Goal: Task Accomplishment & Management: Use online tool/utility

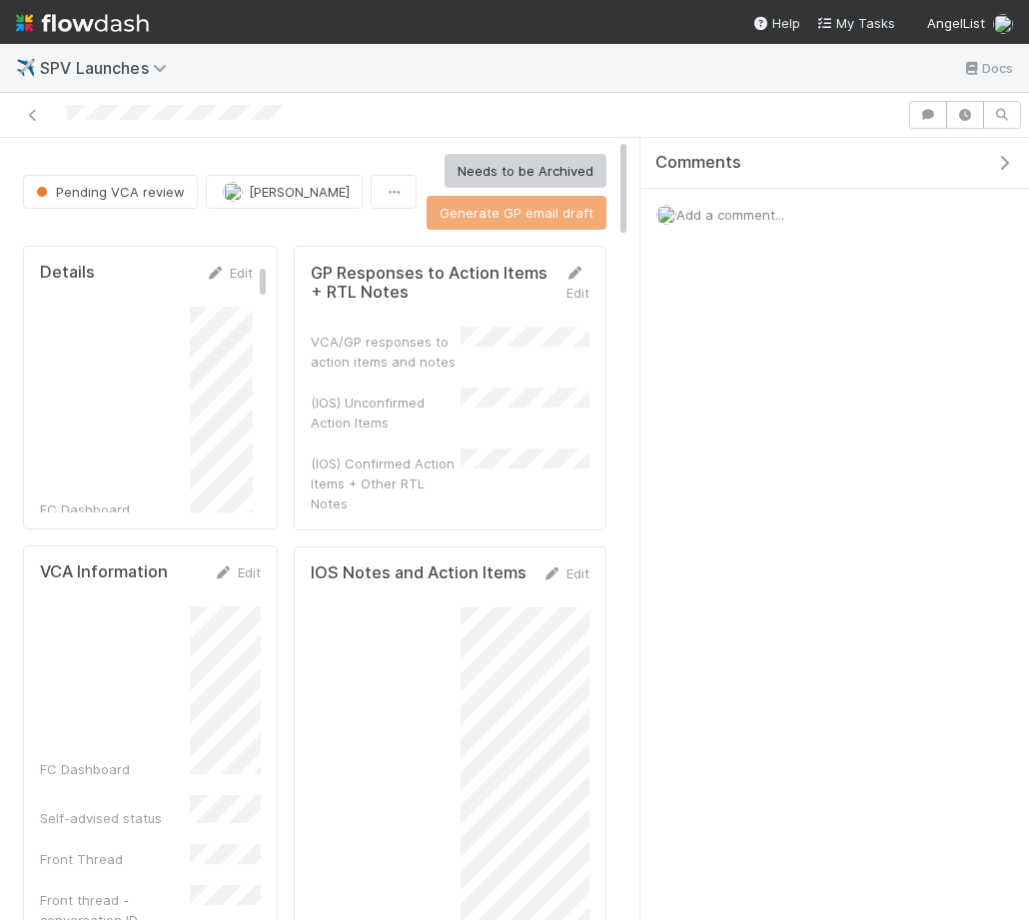
click at [1003, 163] on icon "button" at bounding box center [1004, 163] width 20 height 16
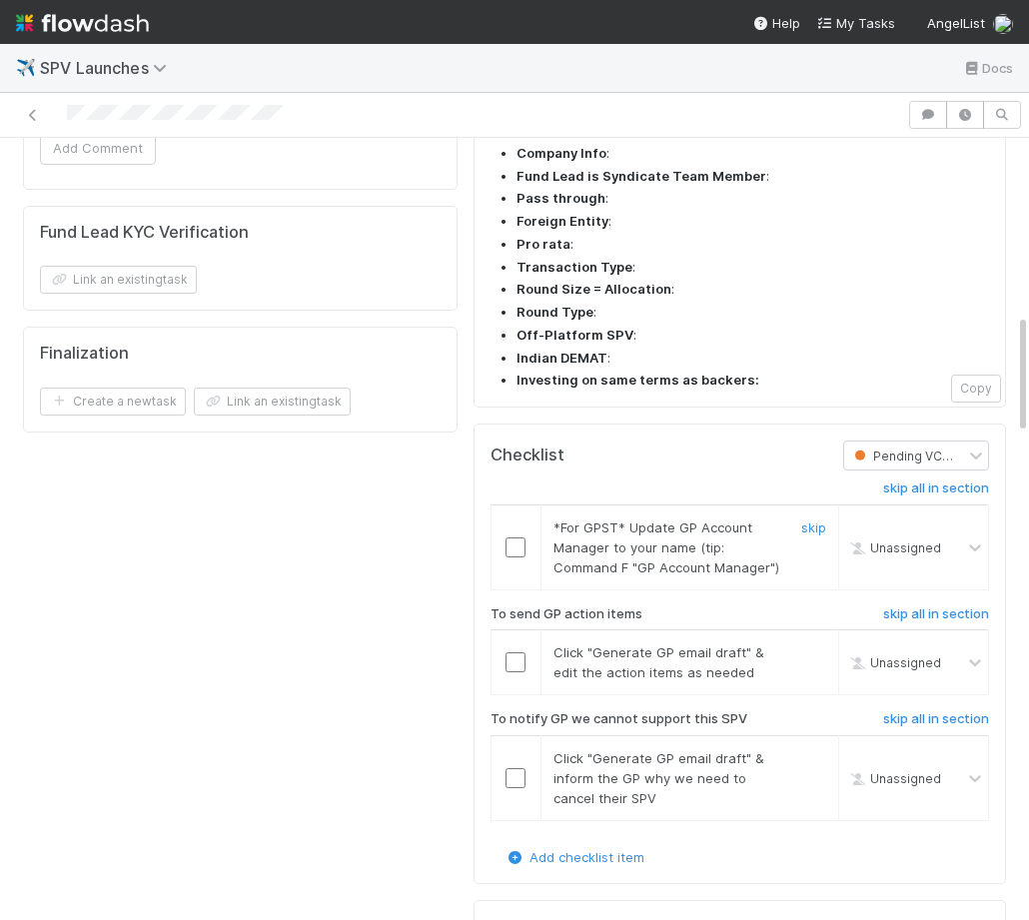
scroll to position [1129, 0]
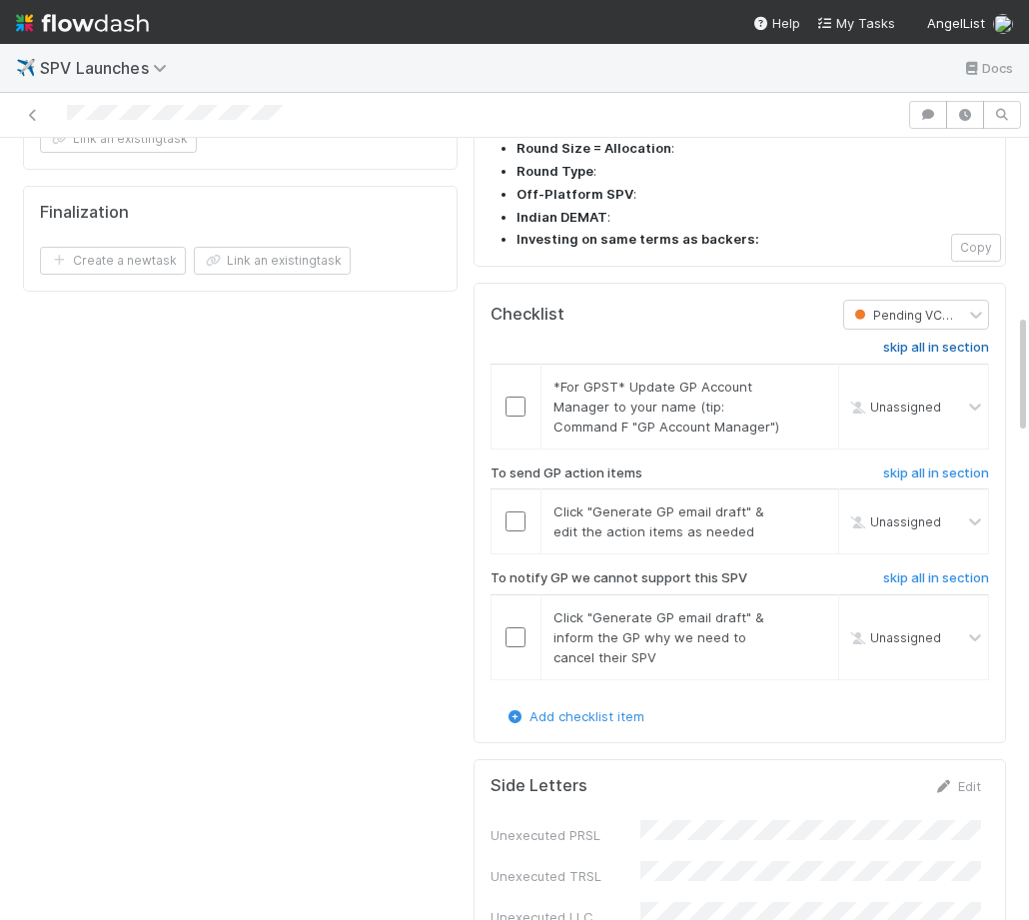
click at [948, 340] on h6 "skip all in section" at bounding box center [936, 348] width 106 height 16
click at [916, 570] on h6 "skip all in section" at bounding box center [936, 578] width 106 height 16
click at [964, 340] on h6 "skip all in section" at bounding box center [936, 348] width 106 height 16
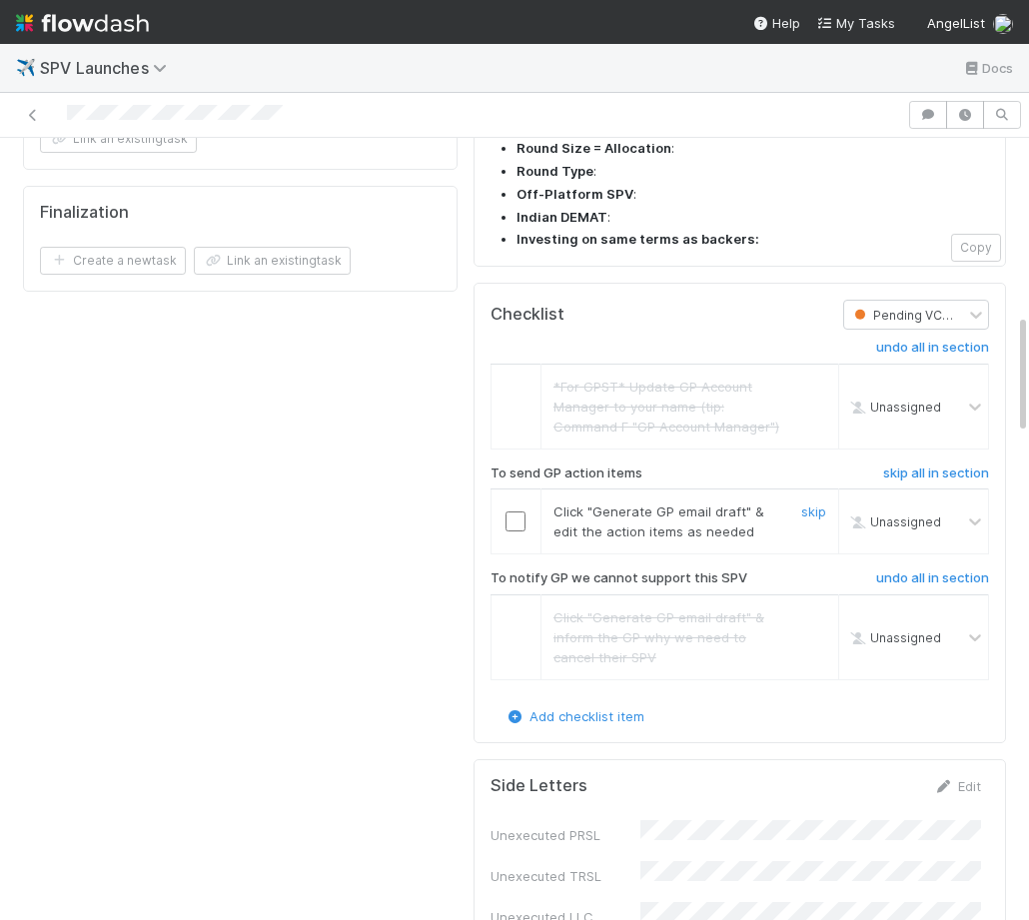
click at [508, 490] on td at bounding box center [516, 522] width 50 height 65
click at [508, 512] on input "checkbox" at bounding box center [516, 522] width 20 height 20
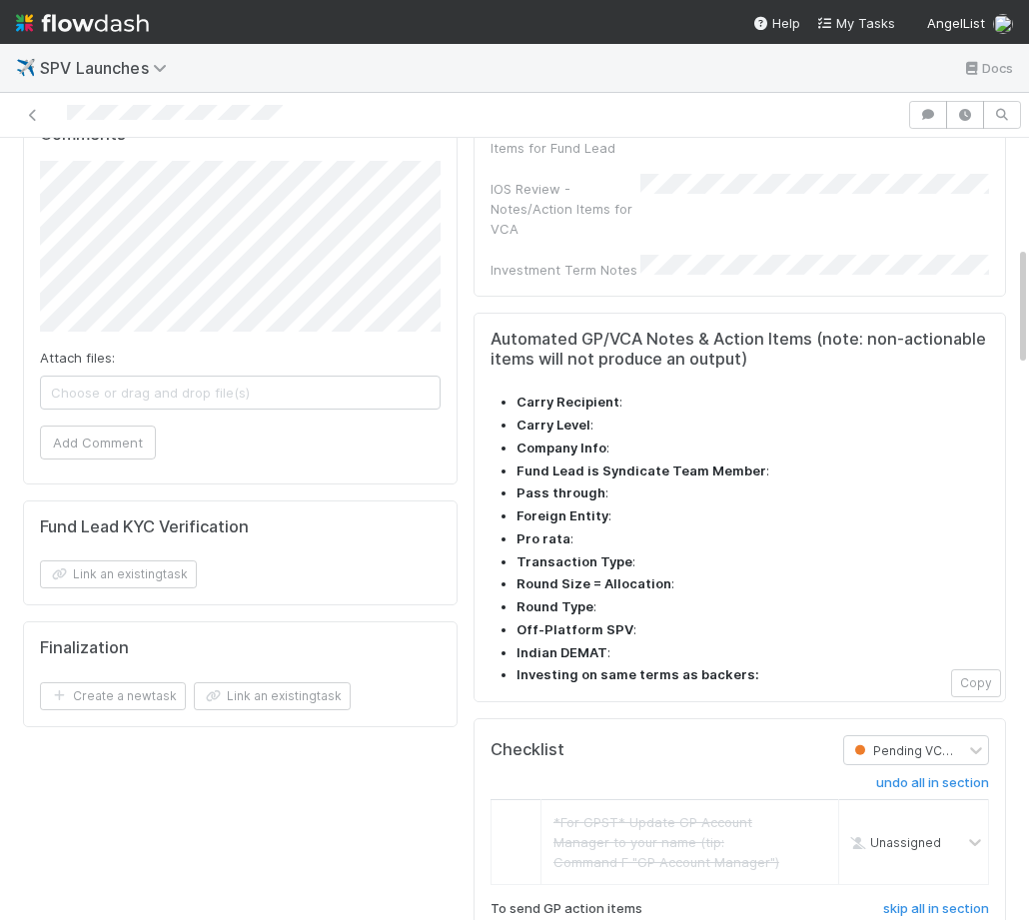
scroll to position [0, 0]
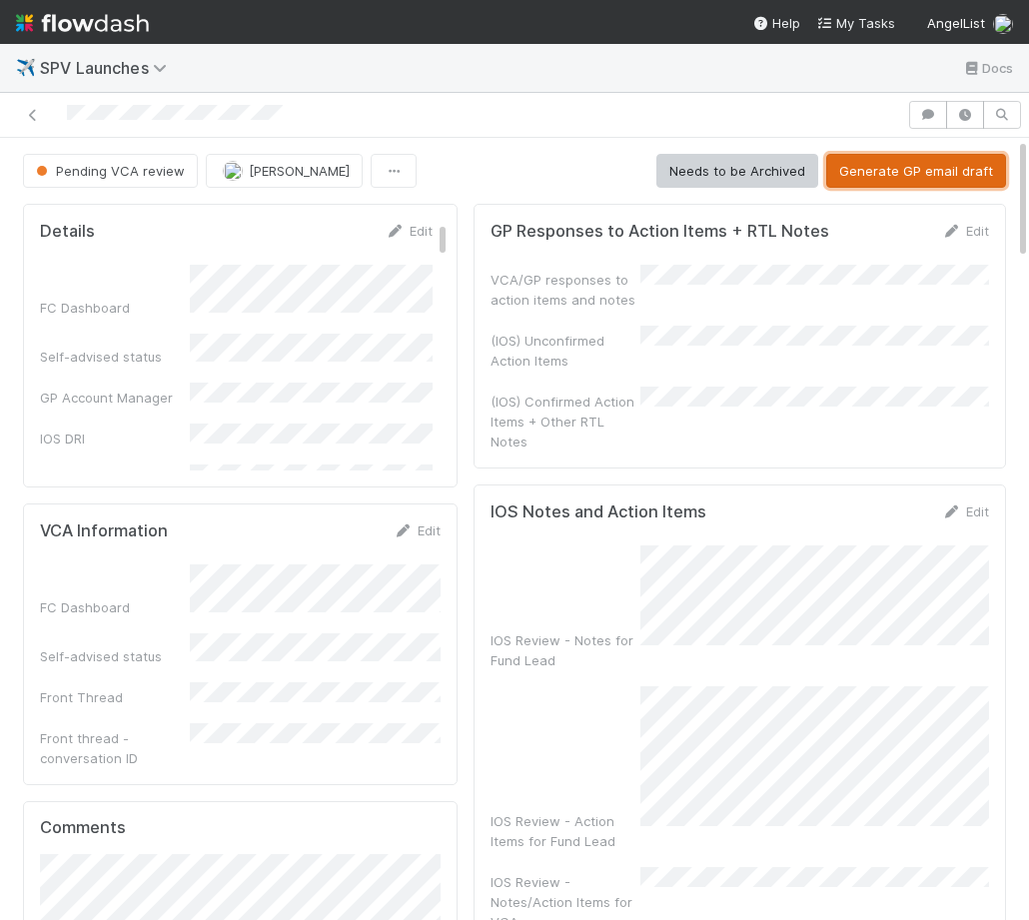
click at [907, 166] on button "Generate GP email draft" at bounding box center [916, 171] width 180 height 34
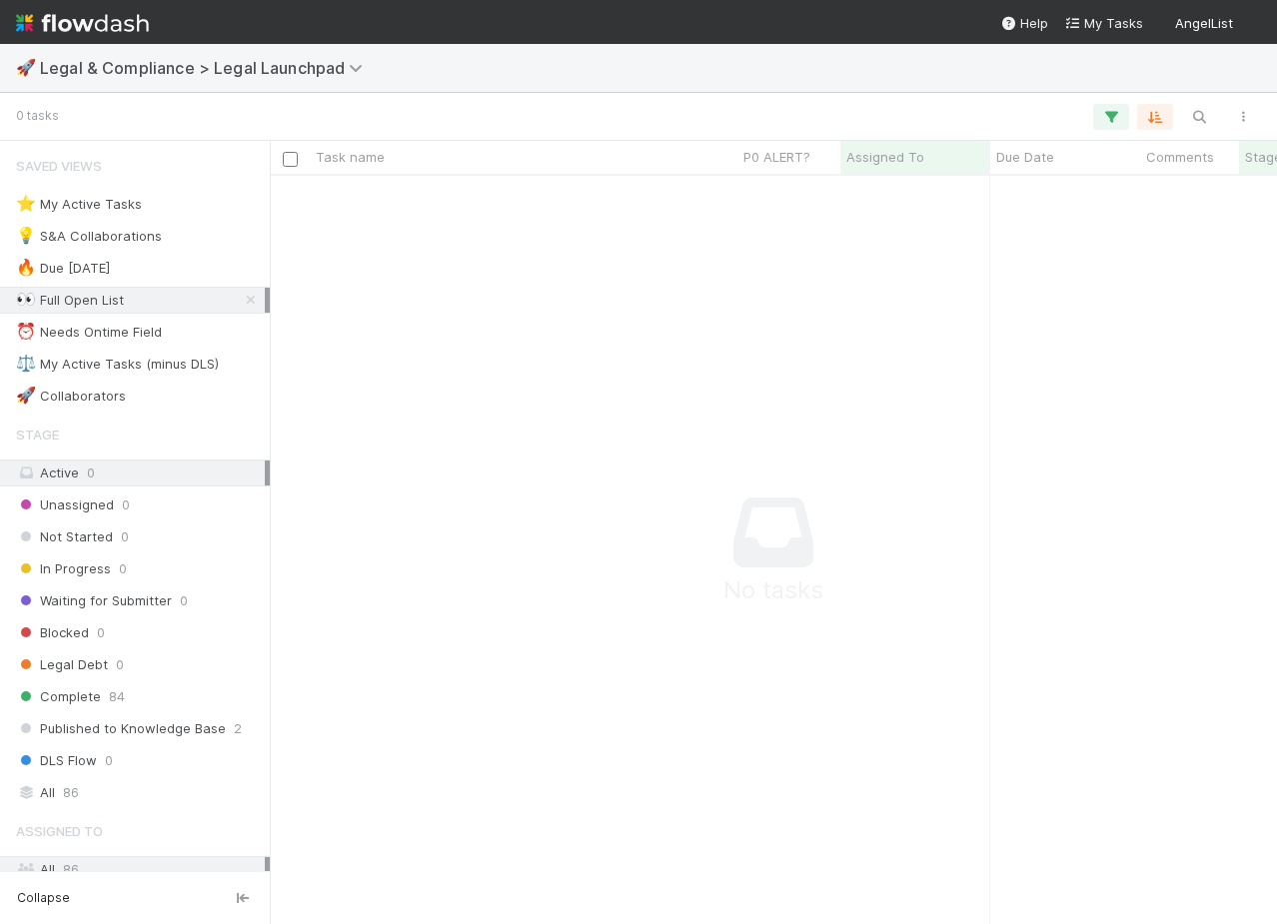
scroll to position [0, 1]
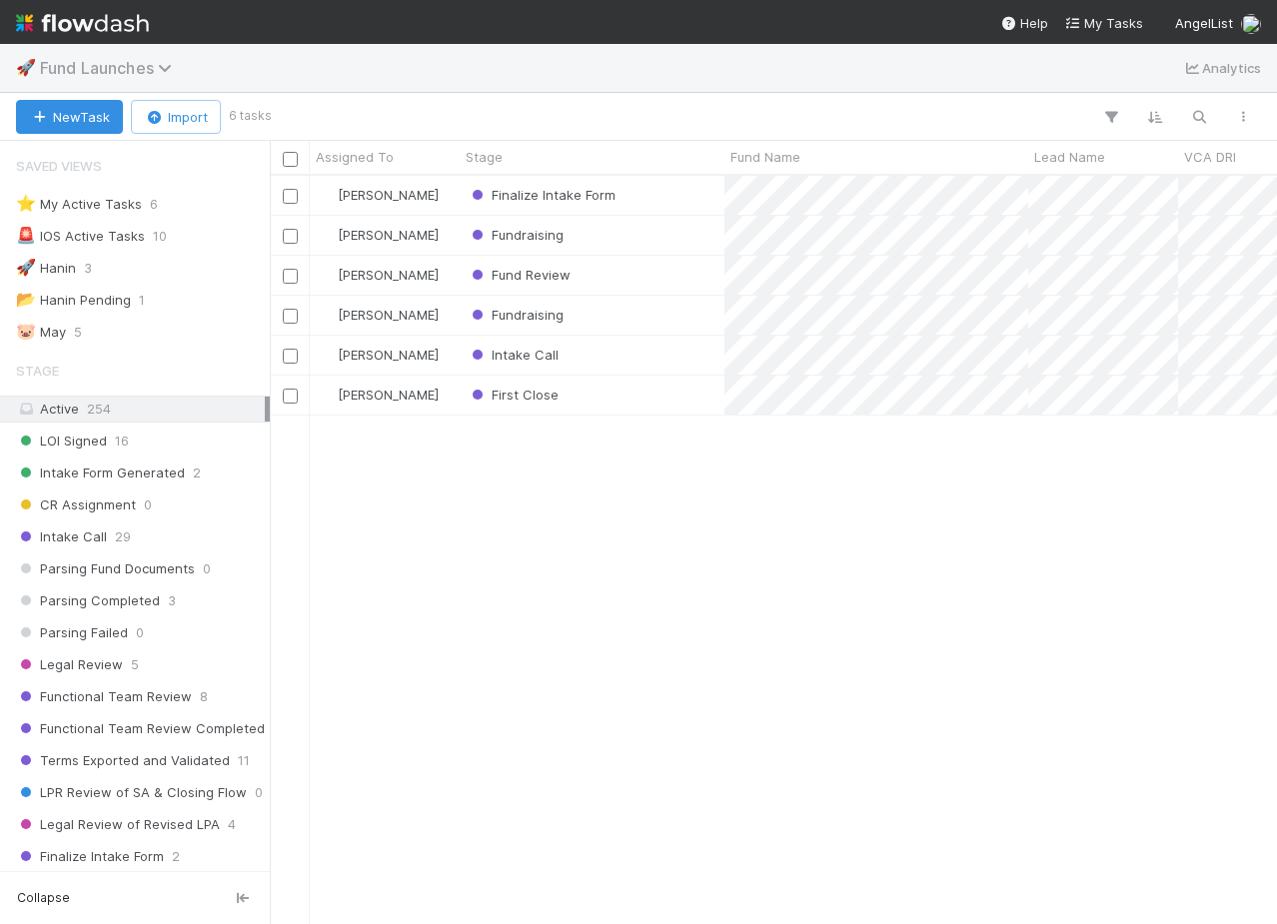
scroll to position [987, 0]
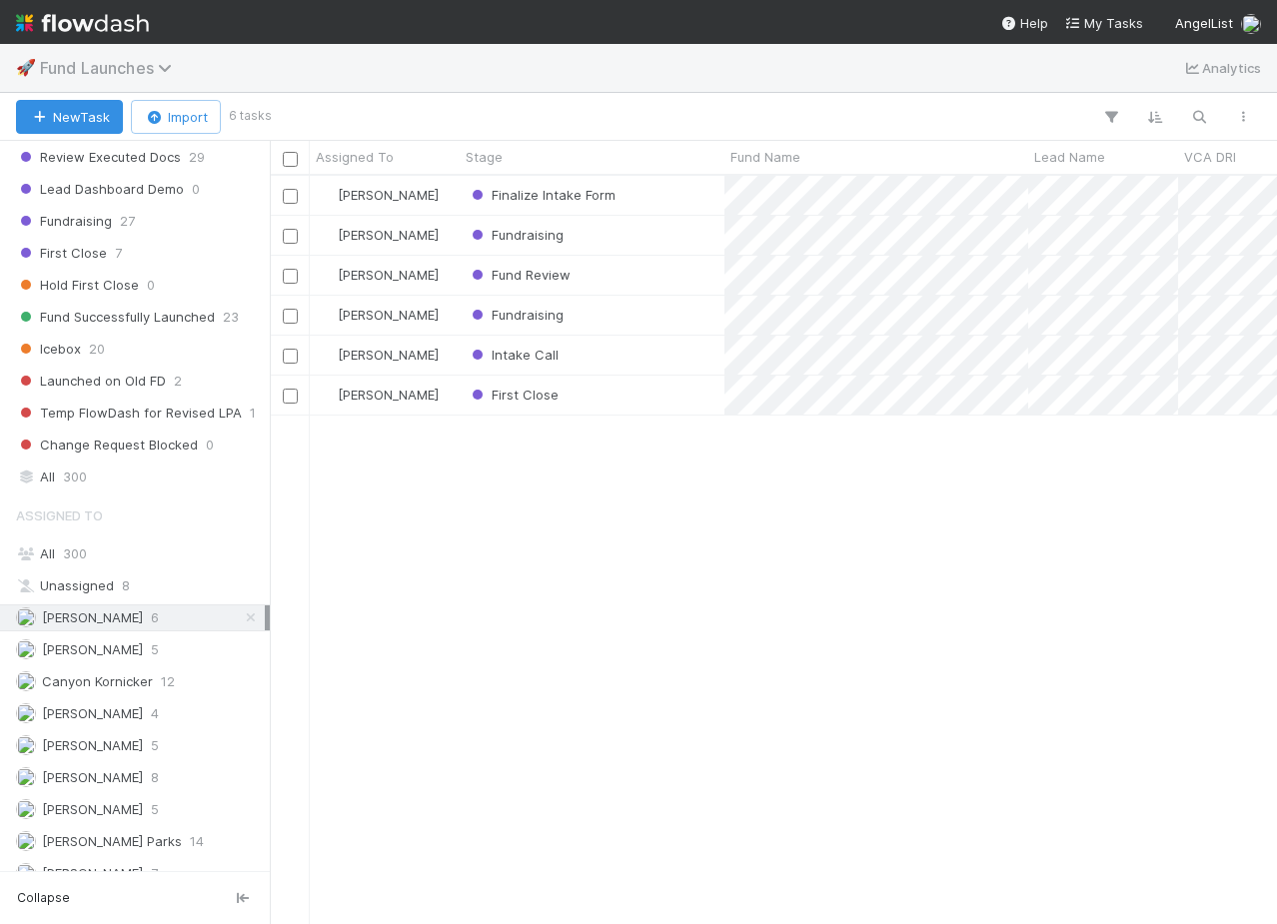
click at [85, 64] on span "Fund Launches" at bounding box center [111, 68] width 142 height 20
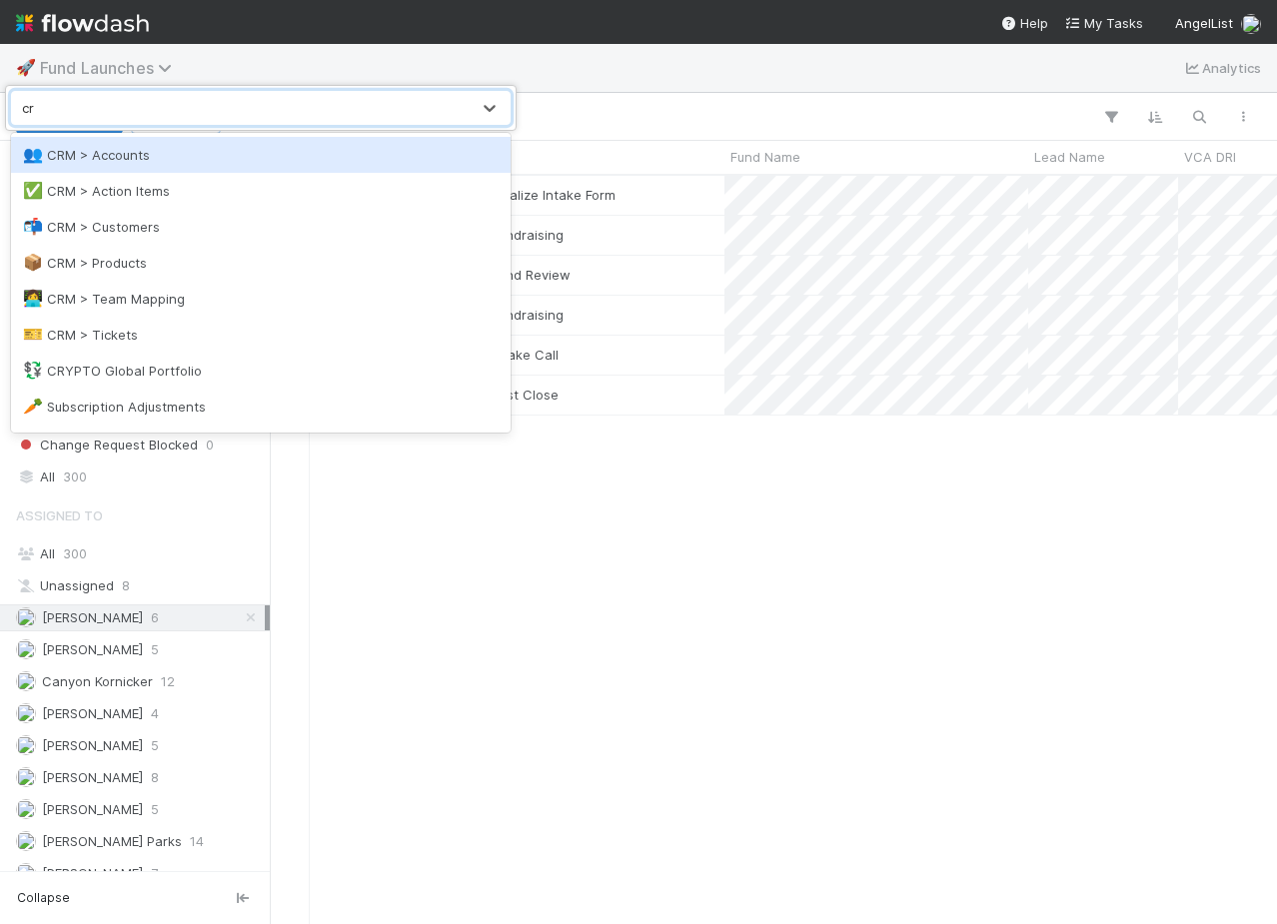
type input "crm"
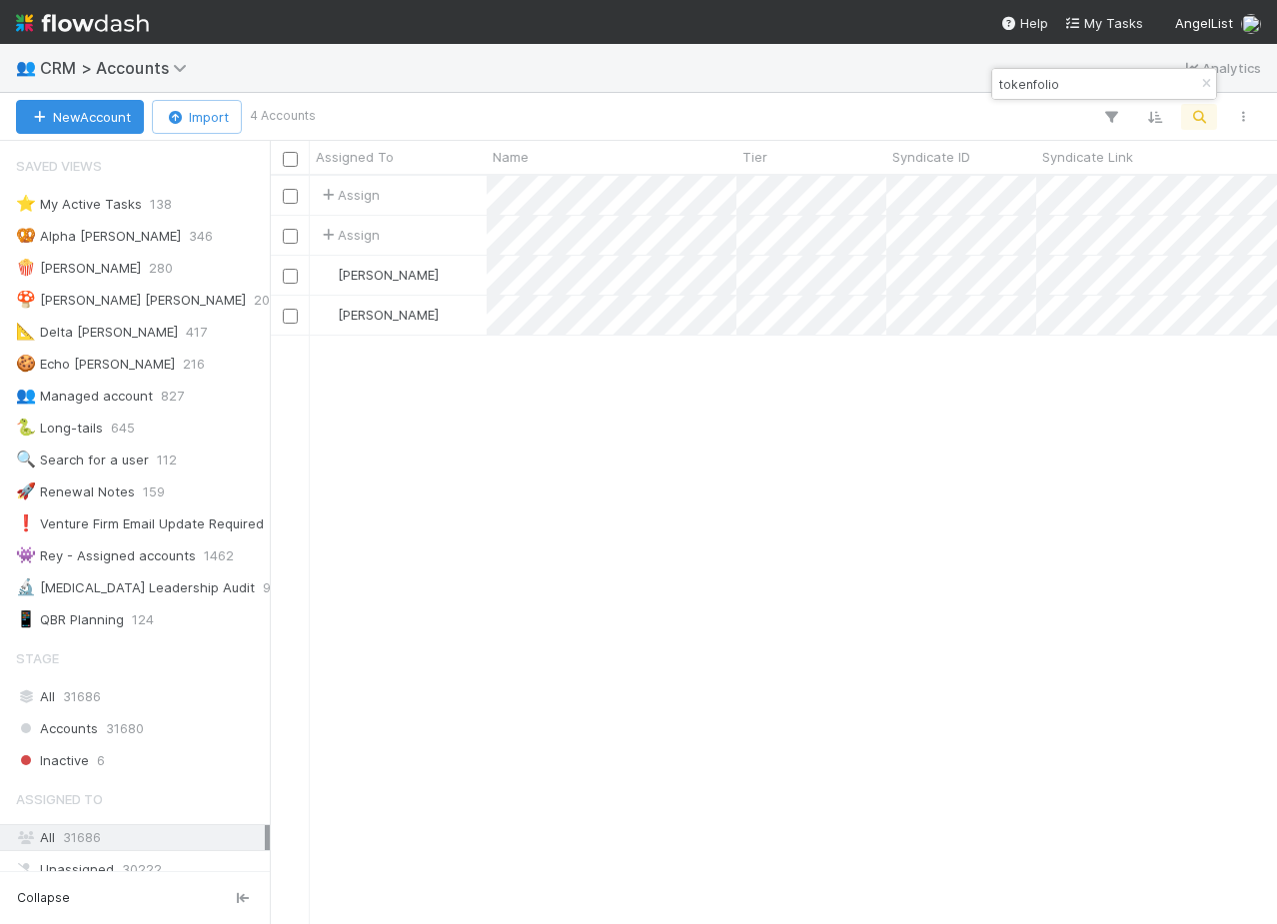
scroll to position [747, 1007]
type input "tokenfolio"
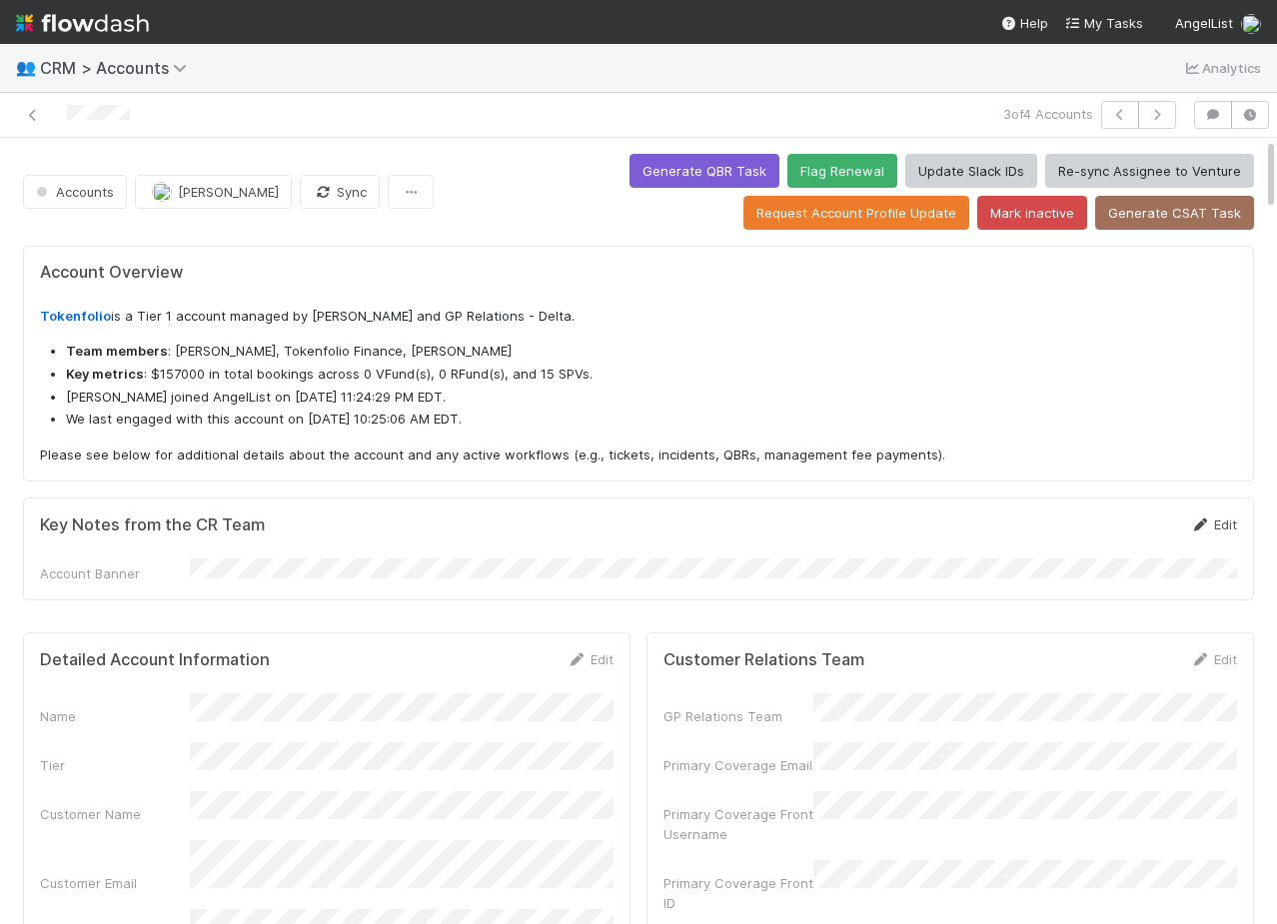
scroll to position [406, 565]
click at [1211, 526] on link "Edit" at bounding box center [1213, 525] width 47 height 16
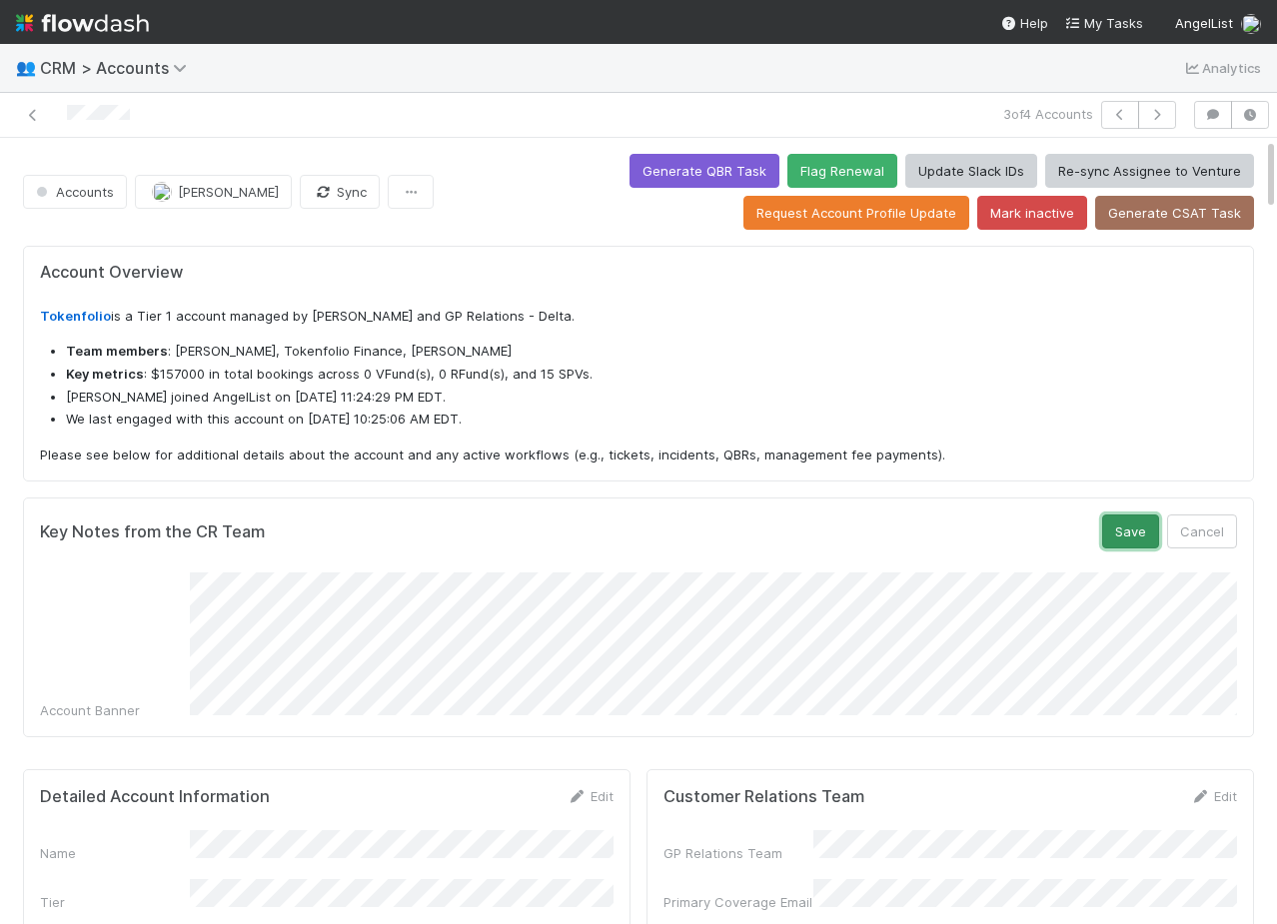
click at [1117, 531] on button "Save" at bounding box center [1130, 532] width 57 height 34
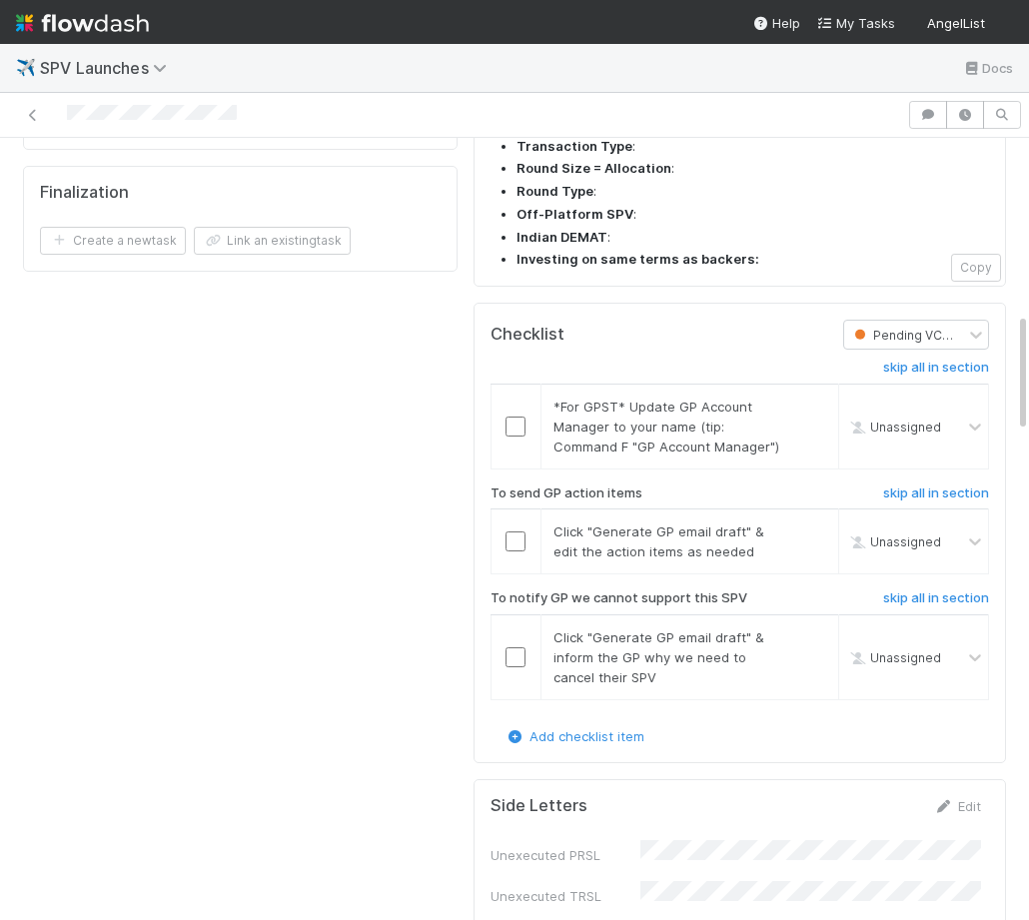
scroll to position [1141, 0]
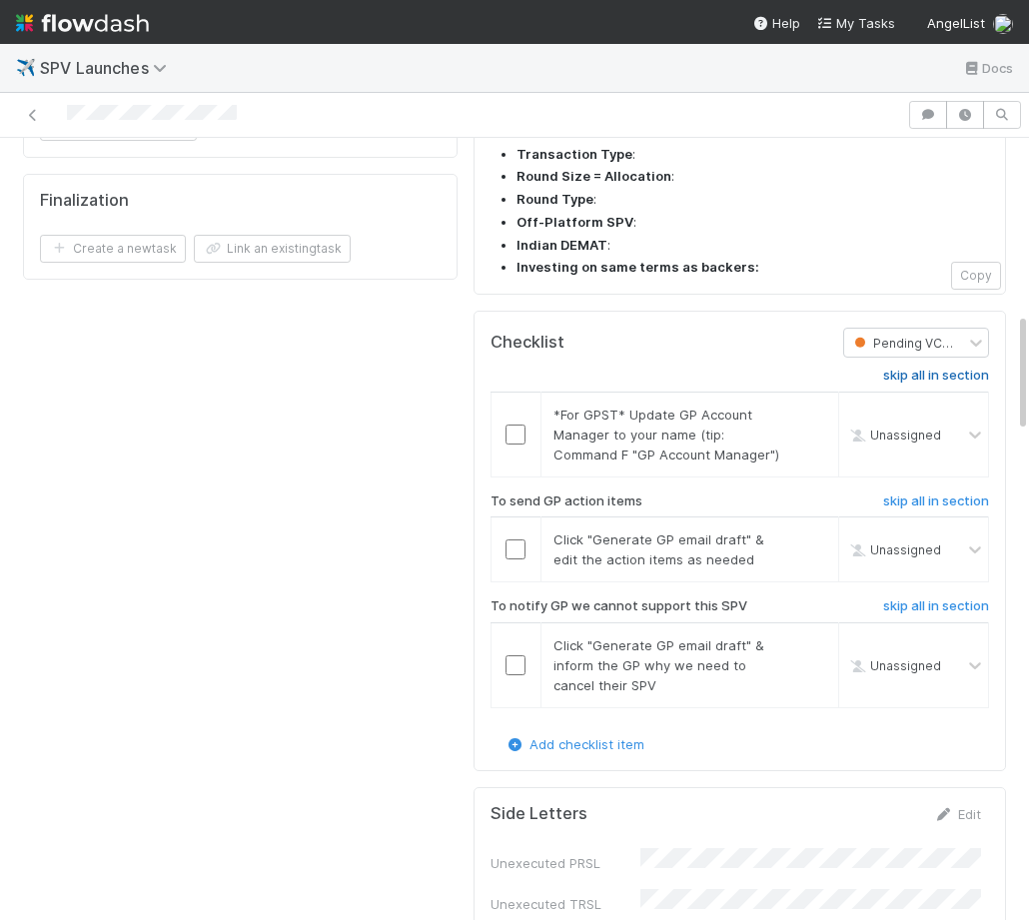
click at [935, 368] on h6 "skip all in section" at bounding box center [936, 376] width 106 height 16
click at [930, 598] on h6 "skip all in section" at bounding box center [936, 606] width 106 height 16
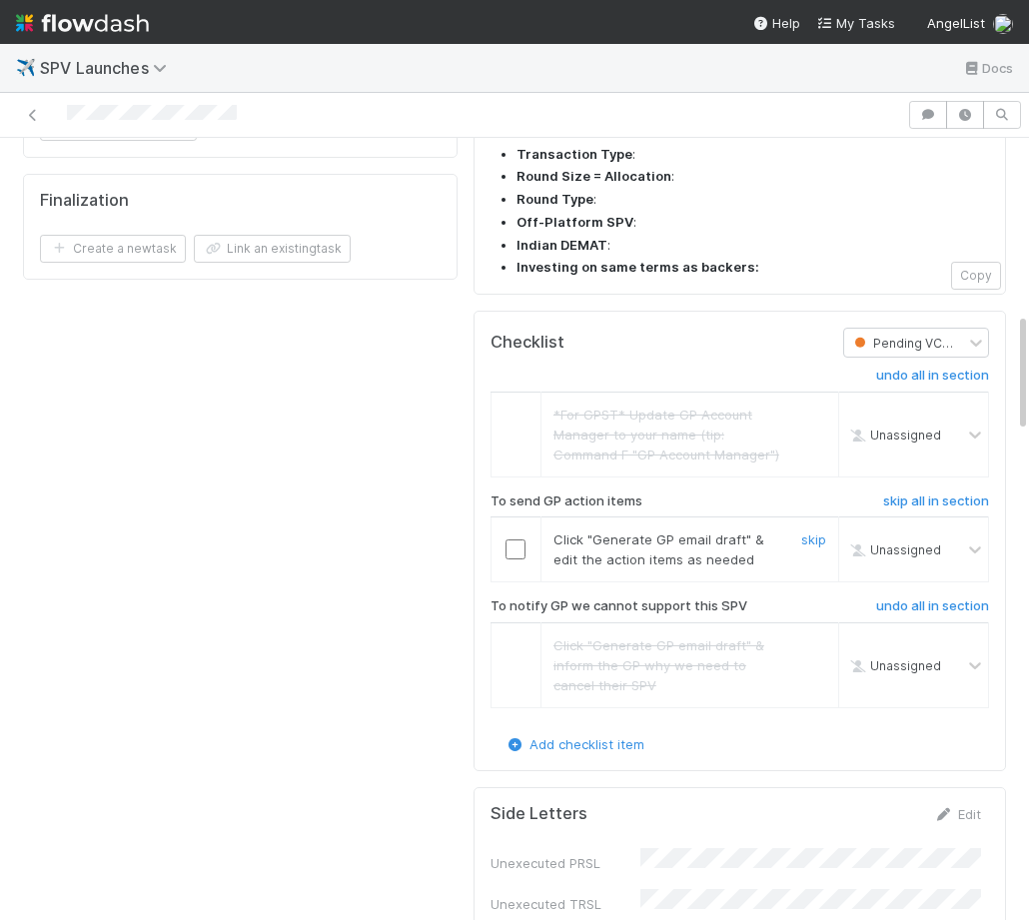
click at [522, 540] on input "checkbox" at bounding box center [516, 550] width 20 height 20
checkbox input "true"
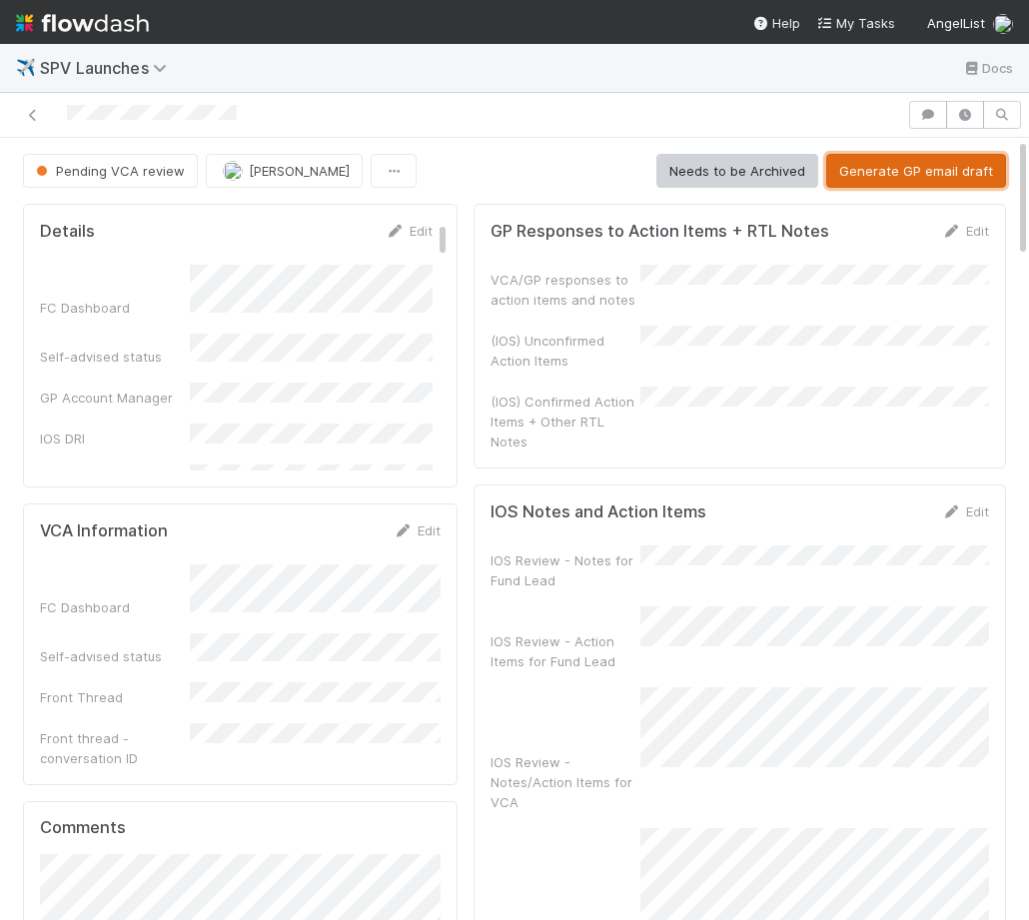
click at [891, 167] on button "Generate GP email draft" at bounding box center [916, 171] width 180 height 34
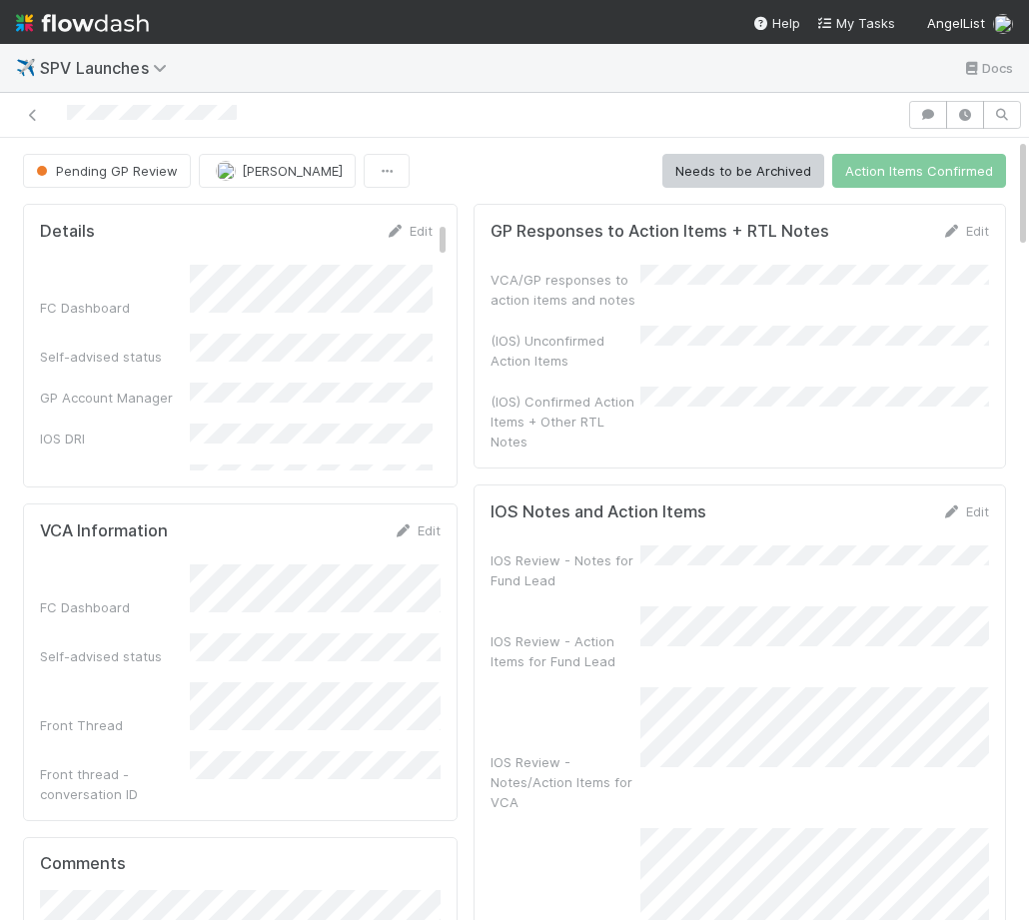
click at [990, 219] on div "GP Responses to Action Items + RTL Notes Edit VCA/GP responses to action items …" at bounding box center [740, 336] width 533 height 265
click at [970, 230] on link "Edit" at bounding box center [965, 231] width 47 height 16
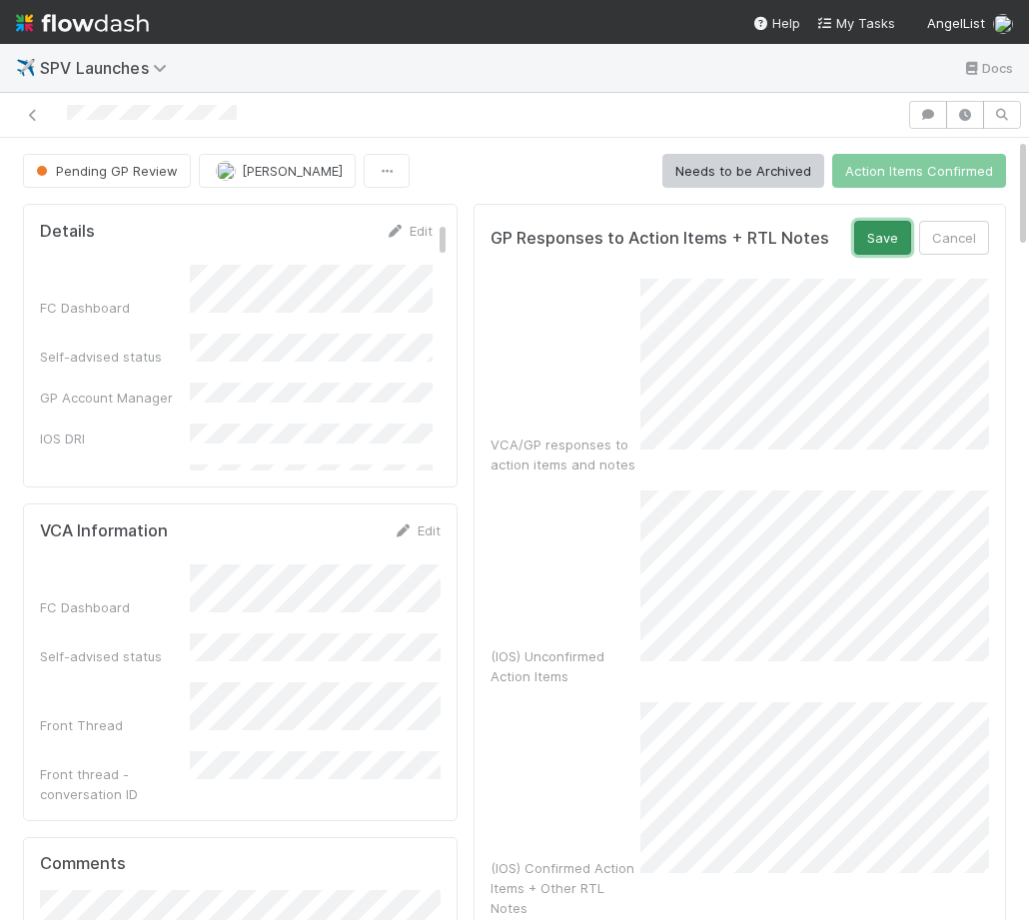
click at [883, 236] on button "Save" at bounding box center [882, 238] width 57 height 34
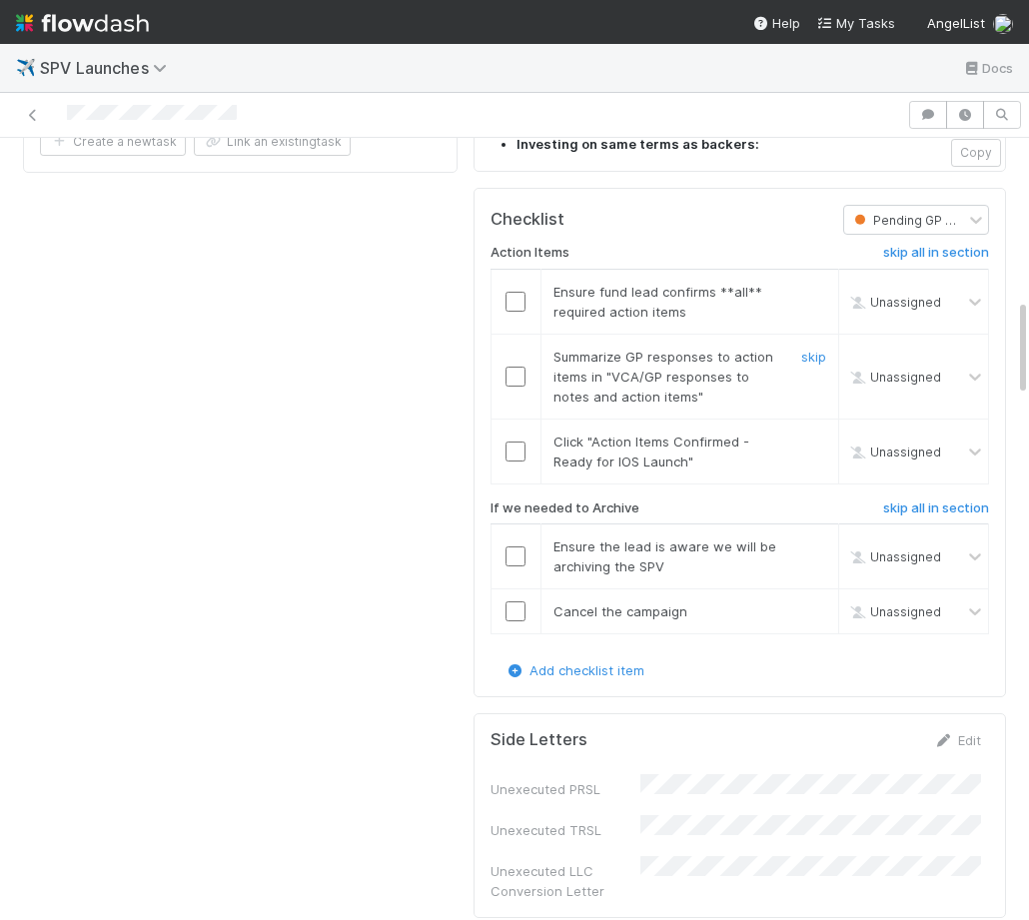
scroll to position [1177, 0]
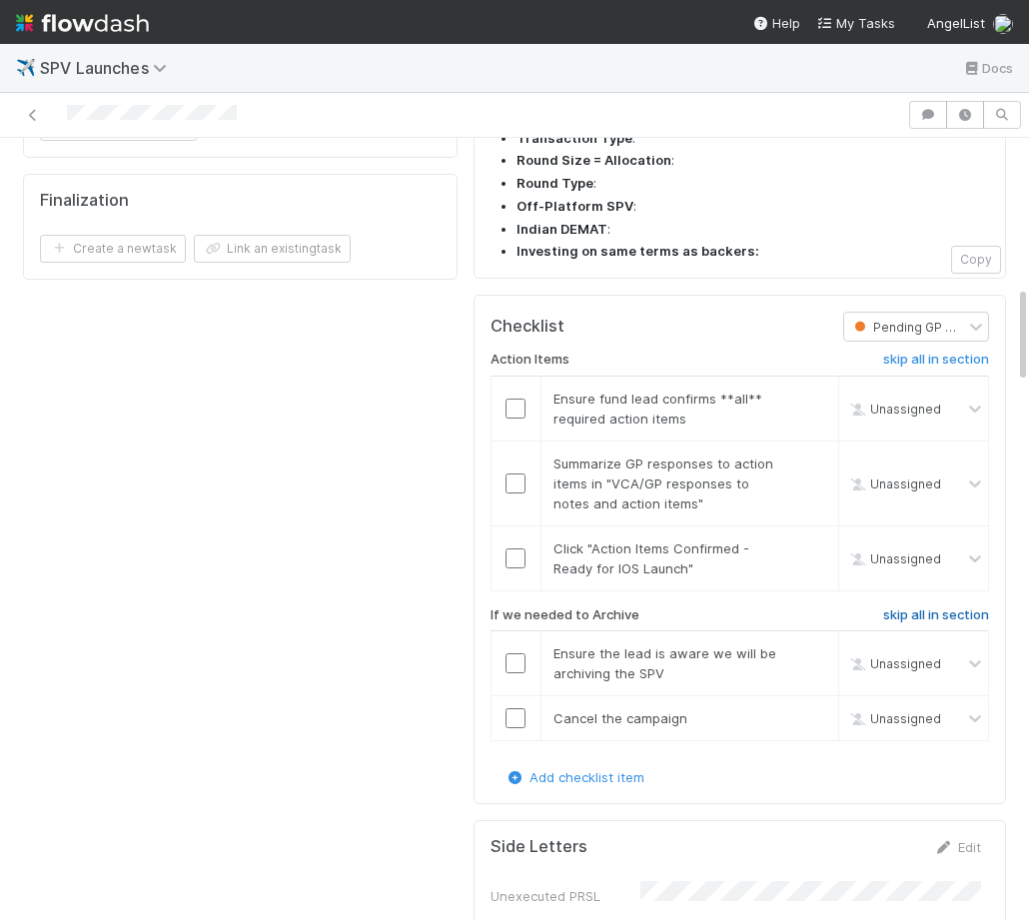
click at [954, 607] on h6 "skip all in section" at bounding box center [936, 615] width 106 height 16
click at [520, 399] on input "checkbox" at bounding box center [516, 409] width 20 height 20
click at [523, 441] on td at bounding box center [516, 483] width 50 height 85
click at [523, 474] on input "checkbox" at bounding box center [516, 484] width 20 height 20
click at [514, 549] on input "checkbox" at bounding box center [516, 559] width 20 height 20
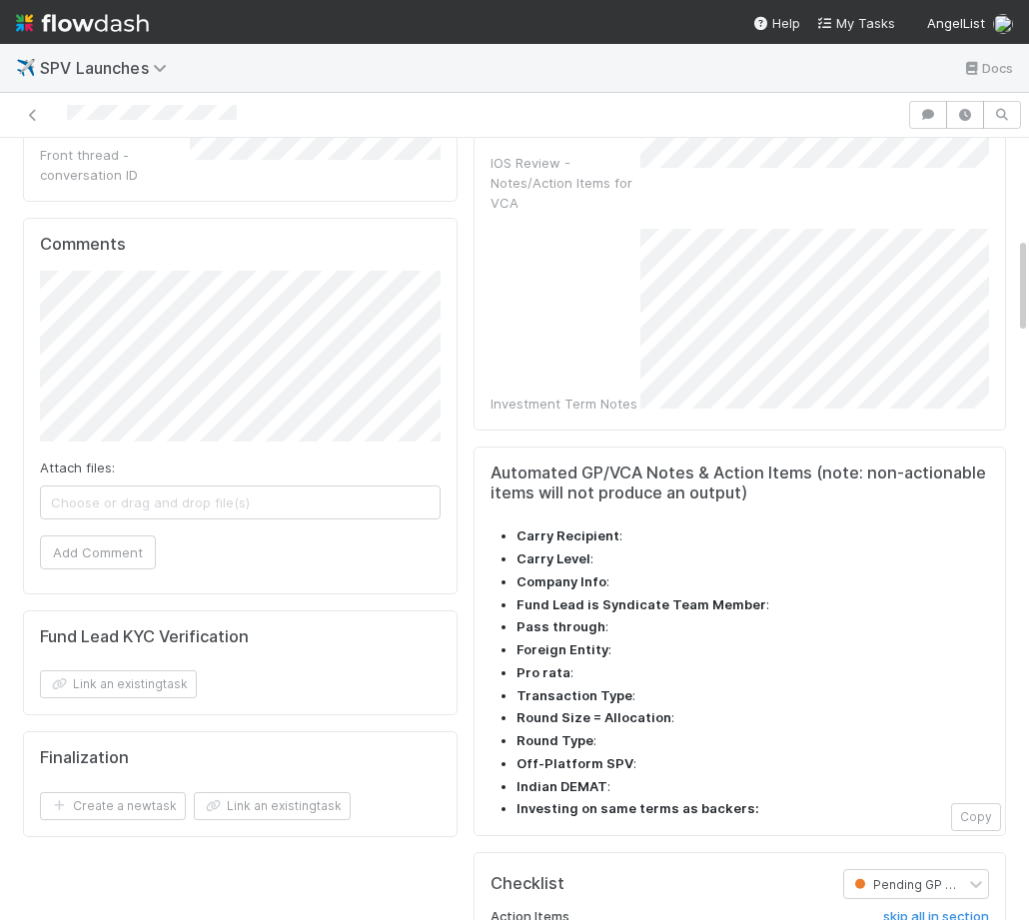
scroll to position [0, 0]
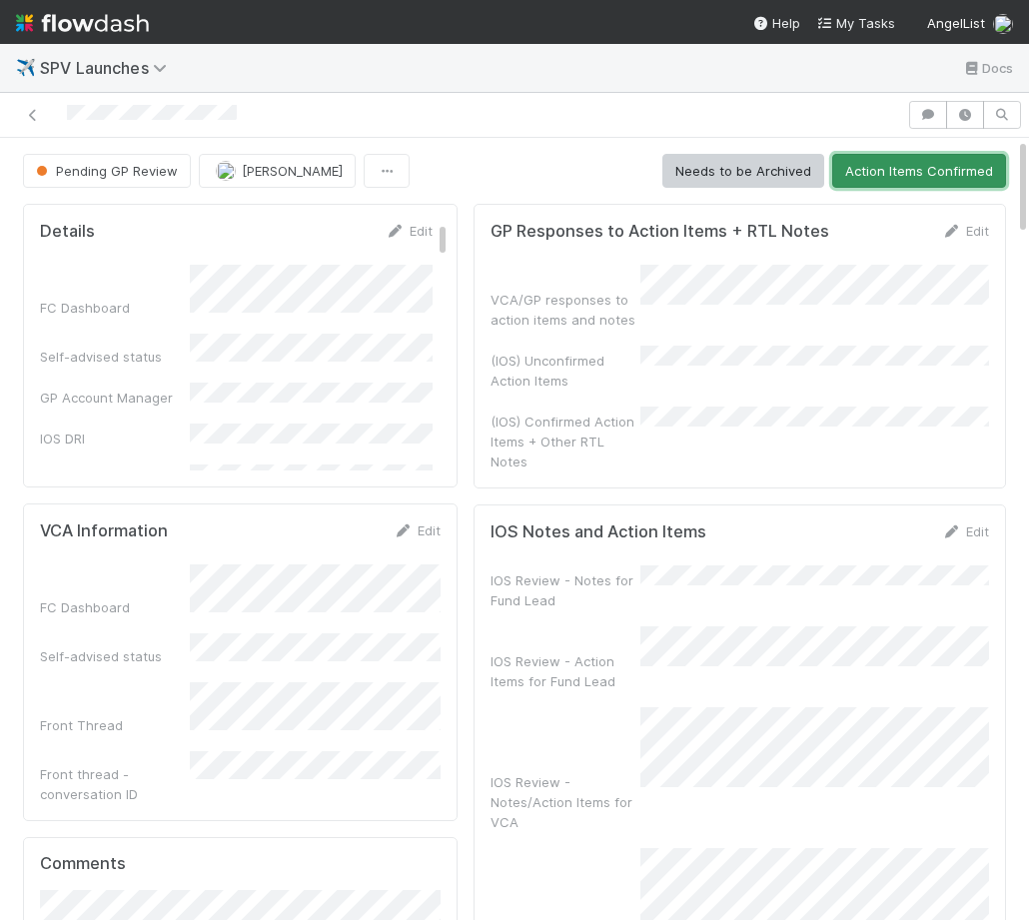
click at [916, 172] on button "Action Items Confirmed" at bounding box center [919, 171] width 174 height 34
